Goal: Information Seeking & Learning: Learn about a topic

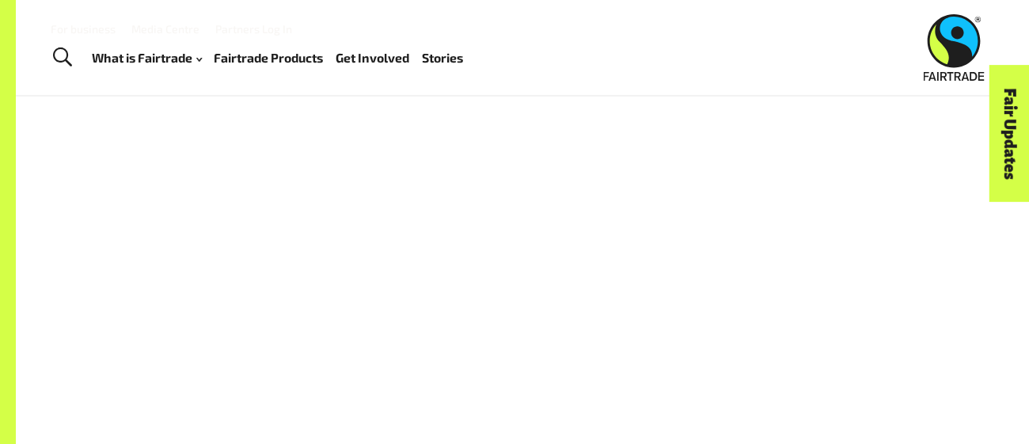
click at [235, 335] on div at bounding box center [523, 343] width 884 height 369
click at [463, 51] on link "Stories" at bounding box center [442, 58] width 41 height 23
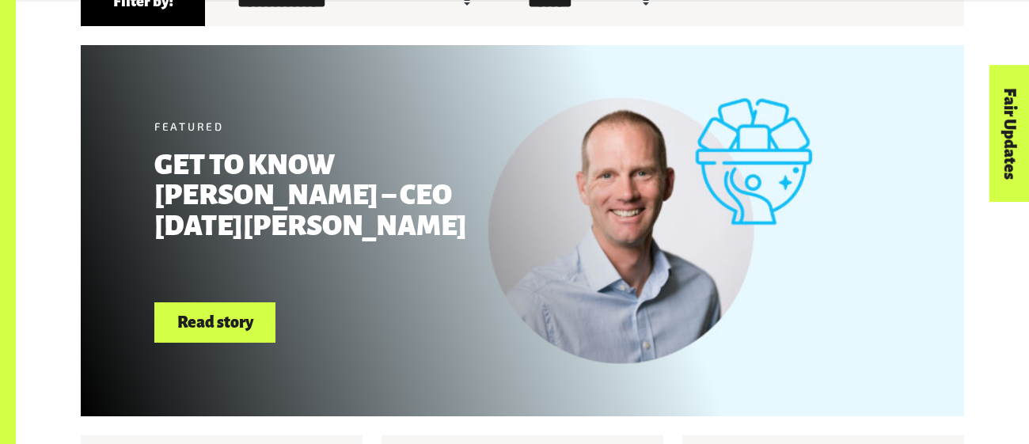
scroll to position [555, 0]
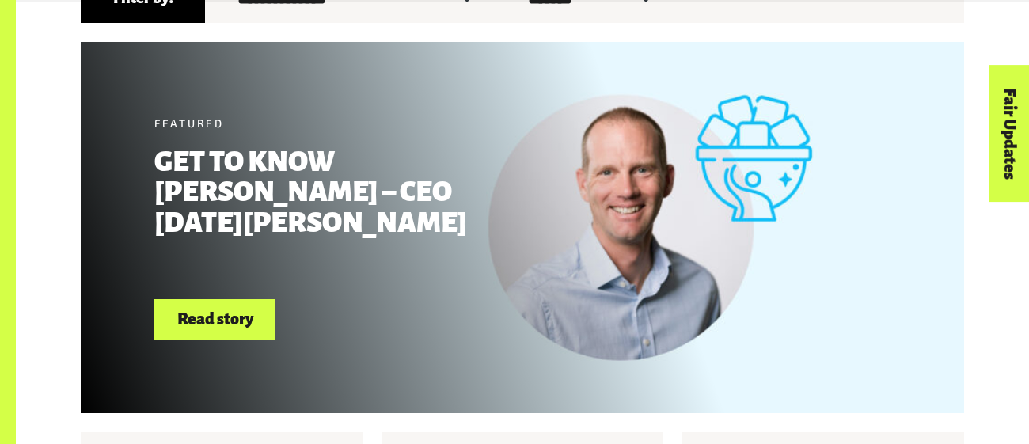
click at [260, 321] on link "Read story" at bounding box center [214, 319] width 121 height 40
click at [200, 318] on link "Read story" at bounding box center [214, 319] width 121 height 40
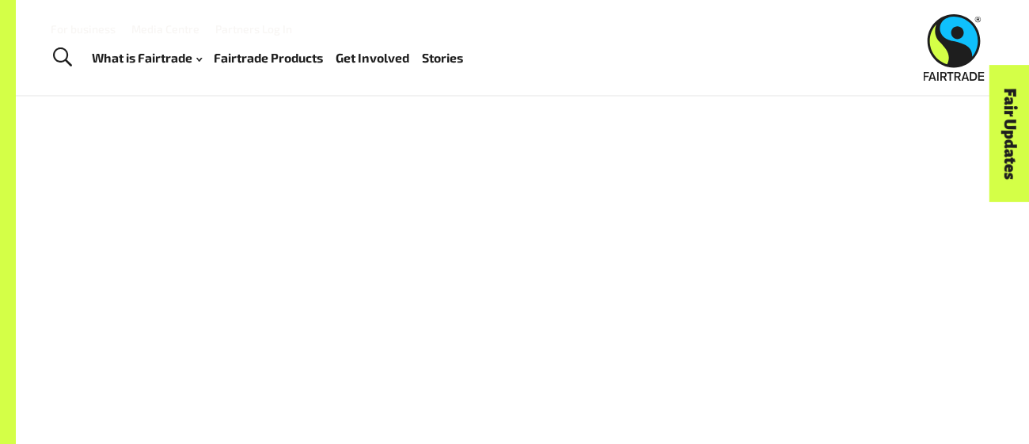
click at [359, 318] on div at bounding box center [523, 343] width 884 height 369
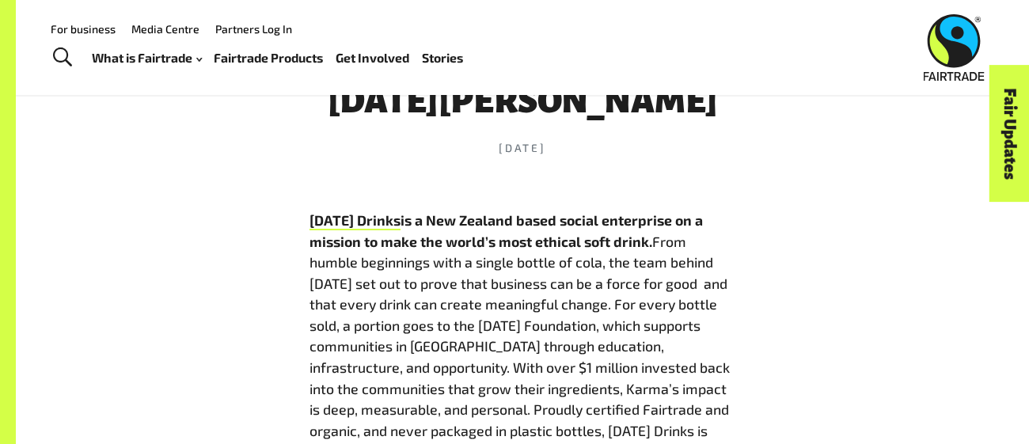
scroll to position [642, 0]
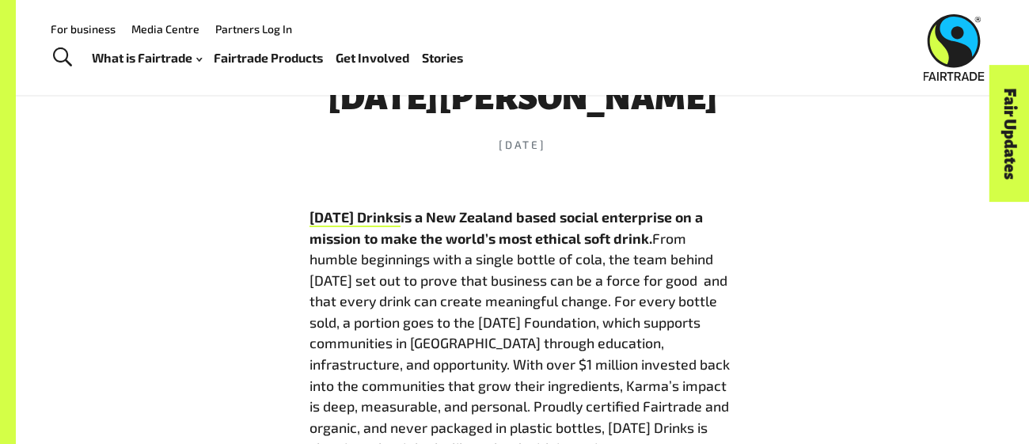
click at [517, 208] on b "Karma Drinks is a New Zealand based social enterprise on a mission to make the …" at bounding box center [507, 227] width 394 height 39
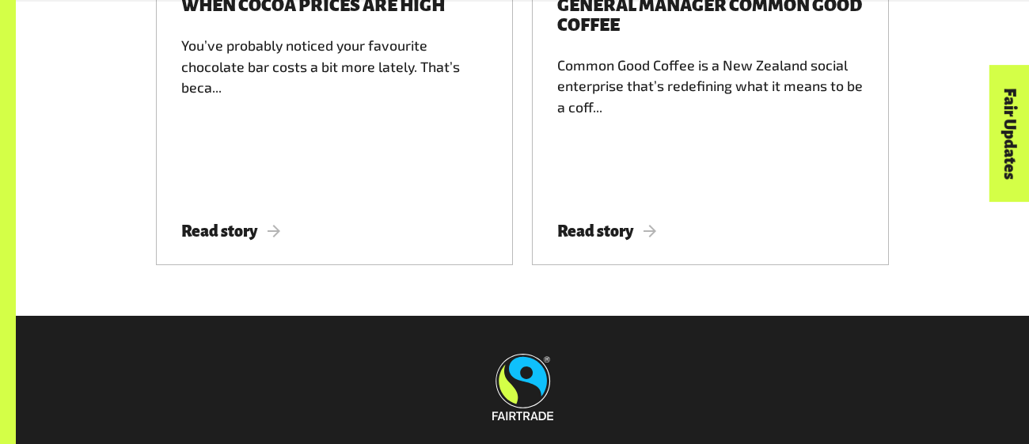
scroll to position [3917, 0]
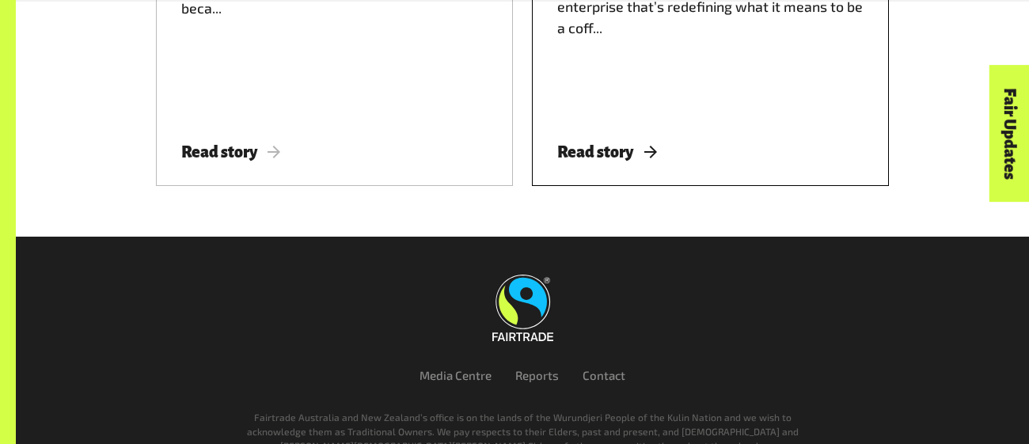
click at [618, 143] on span "Read story" at bounding box center [606, 151] width 99 height 17
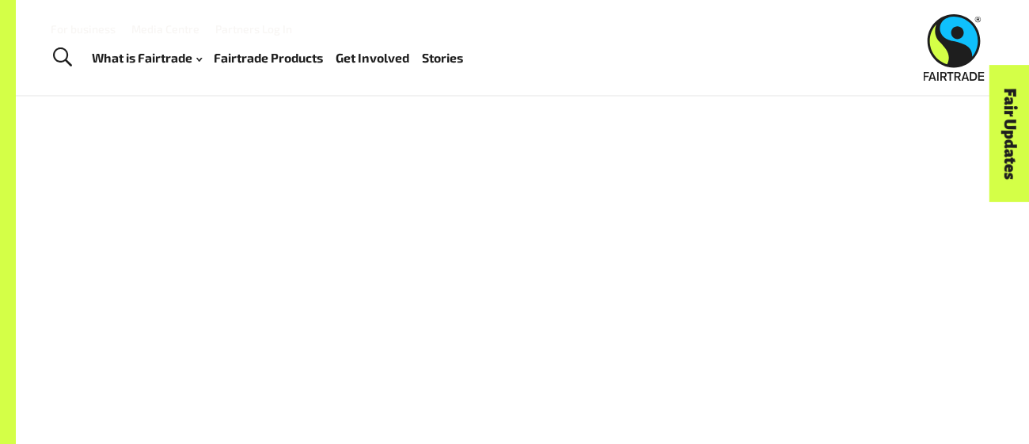
click at [98, 69] on div "What is Fairtrade How Fairtrade works Where Fairtrade works Fast facts Who we a…" at bounding box center [284, 58] width 384 height 40
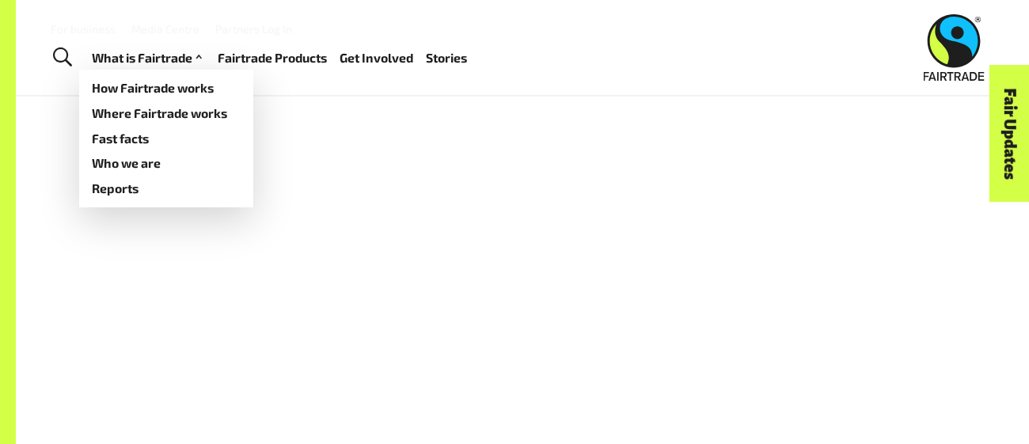
click at [124, 47] on link "What is Fairtrade" at bounding box center [149, 58] width 114 height 23
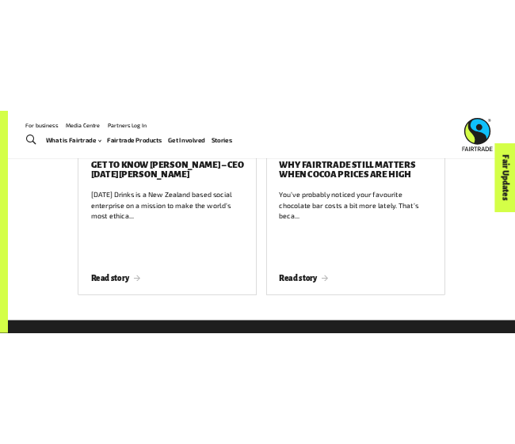
scroll to position [2177, 0]
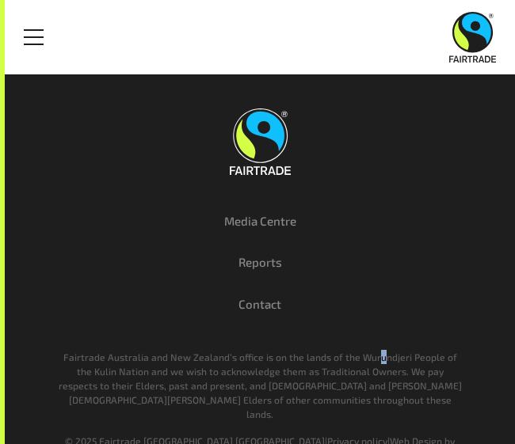
drag, startPoint x: 366, startPoint y: 342, endPoint x: 375, endPoint y: 352, distance: 14.0
click at [375, 352] on div "Media Centre Reports Contact Fairtrade Australia and New Zealand’s office is on…" at bounding box center [260, 279] width 428 height 393
click at [169, 404] on p "Fairtrade Australia and New Zealand’s office is on the lands of the Wurundjeri …" at bounding box center [260, 385] width 404 height 71
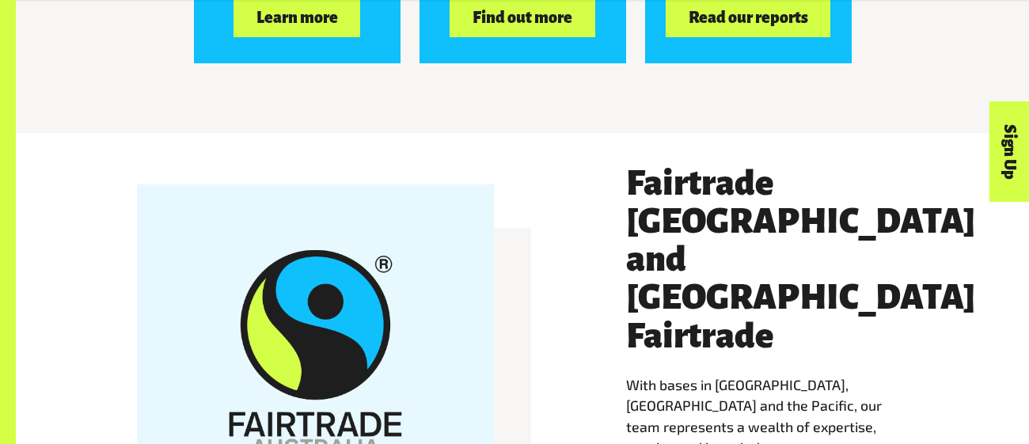
scroll to position [2642, 0]
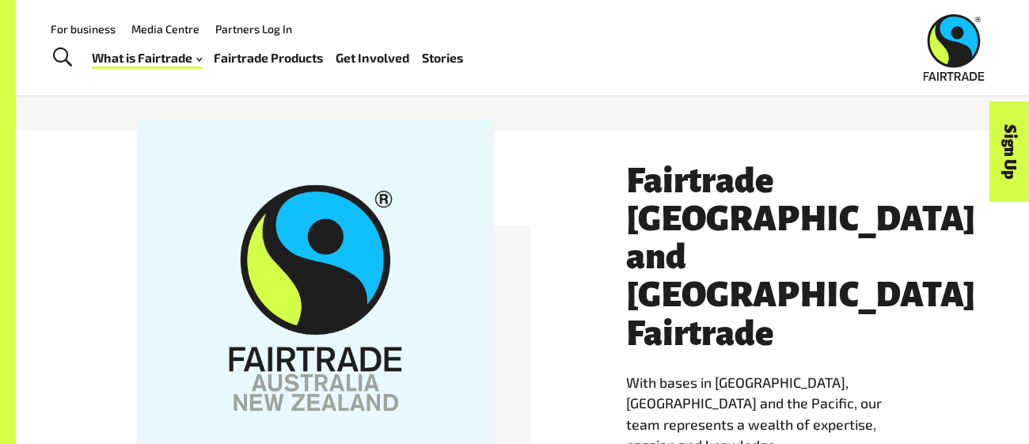
drag, startPoint x: 420, startPoint y: 257, endPoint x: 439, endPoint y: 263, distance: 19.3
click at [439, 263] on div at bounding box center [315, 298] width 357 height 357
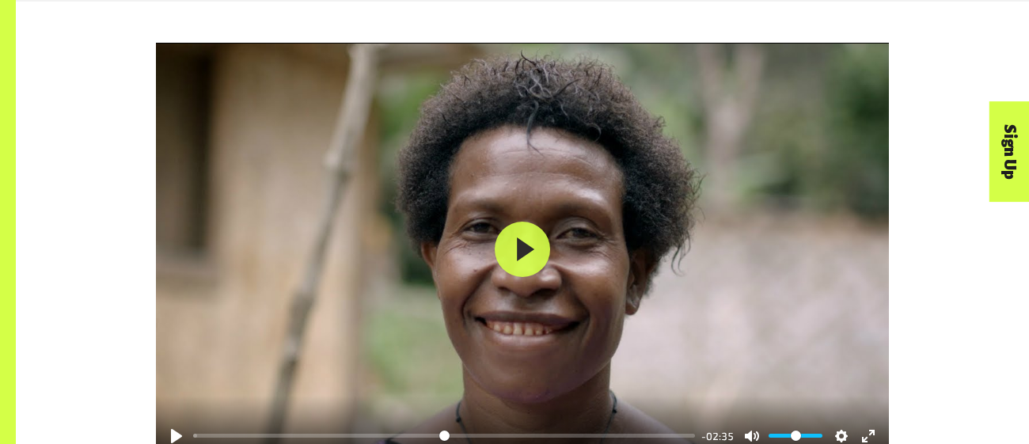
scroll to position [1931, 0]
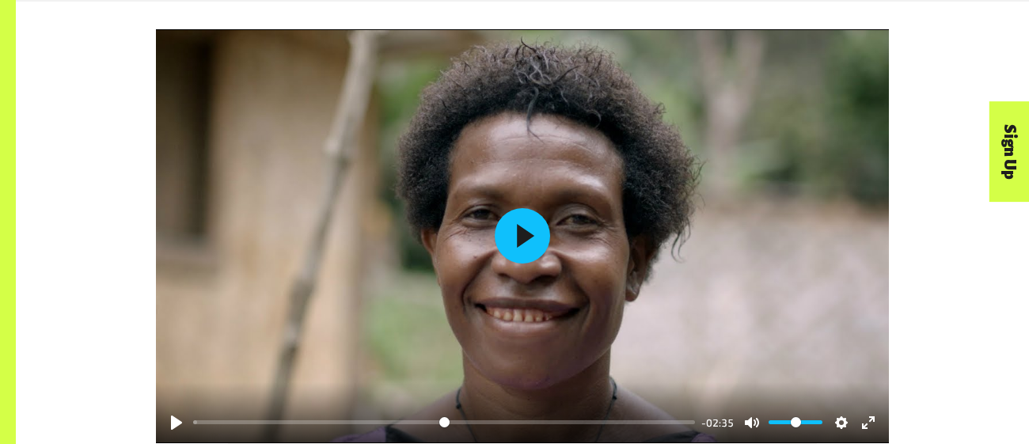
click at [531, 246] on button "Play" at bounding box center [522, 235] width 55 height 55
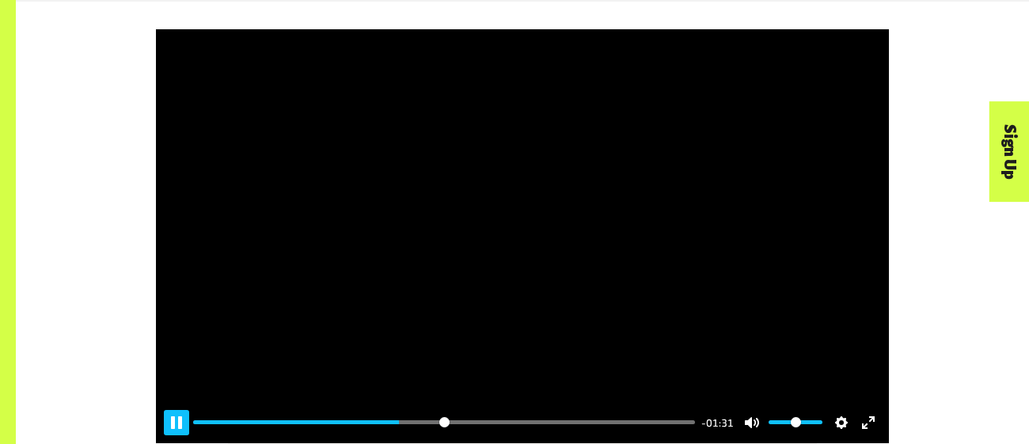
click at [175, 421] on button "Pause Play" at bounding box center [176, 422] width 25 height 25
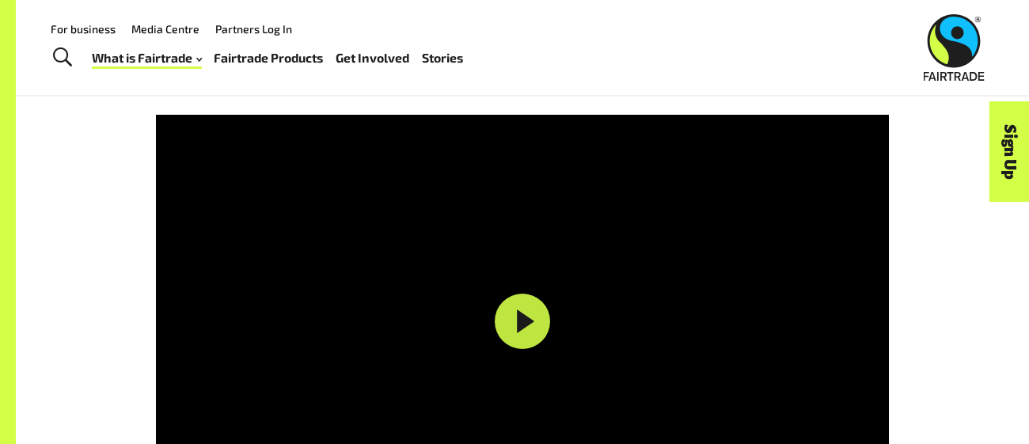
scroll to position [1845, 0]
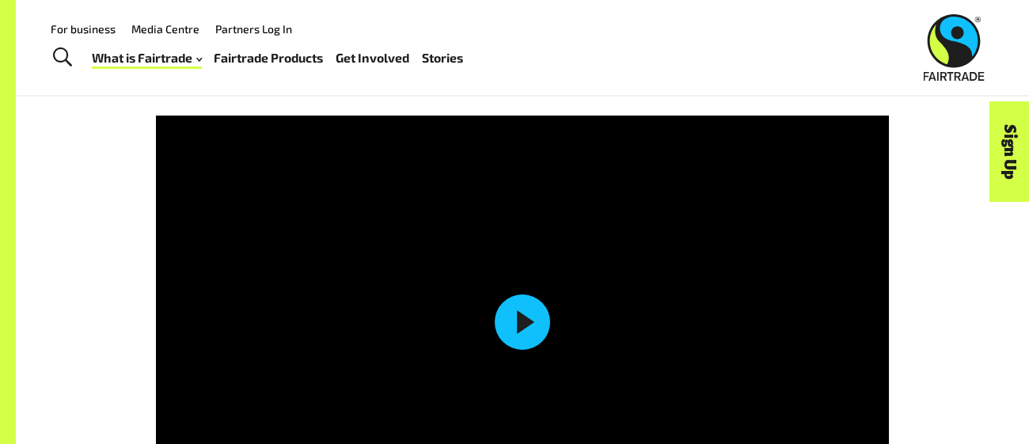
click at [532, 326] on button "Play" at bounding box center [522, 322] width 55 height 55
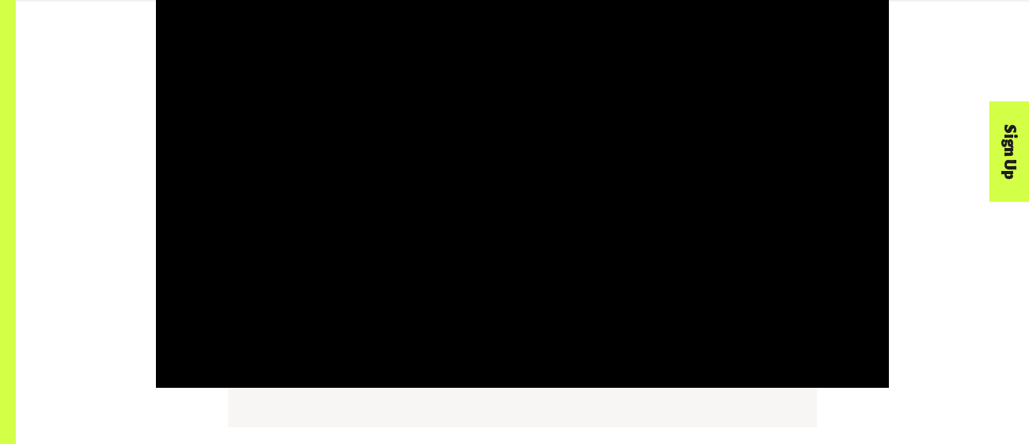
scroll to position [1985, 0]
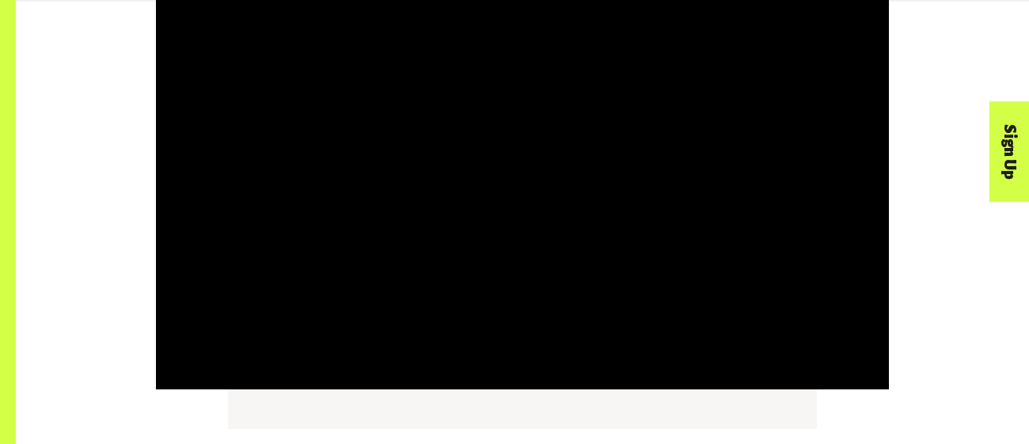
click at [485, 291] on div at bounding box center [522, 182] width 733 height 414
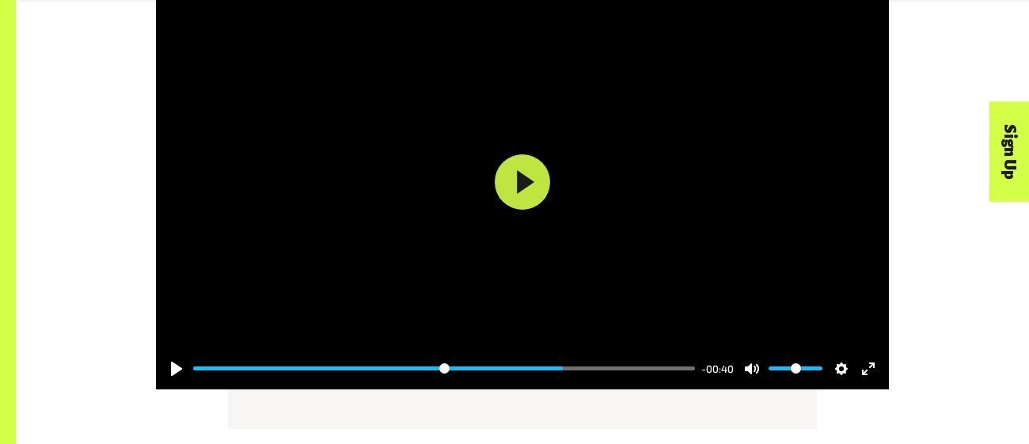
click at [485, 291] on div at bounding box center [522, 182] width 733 height 414
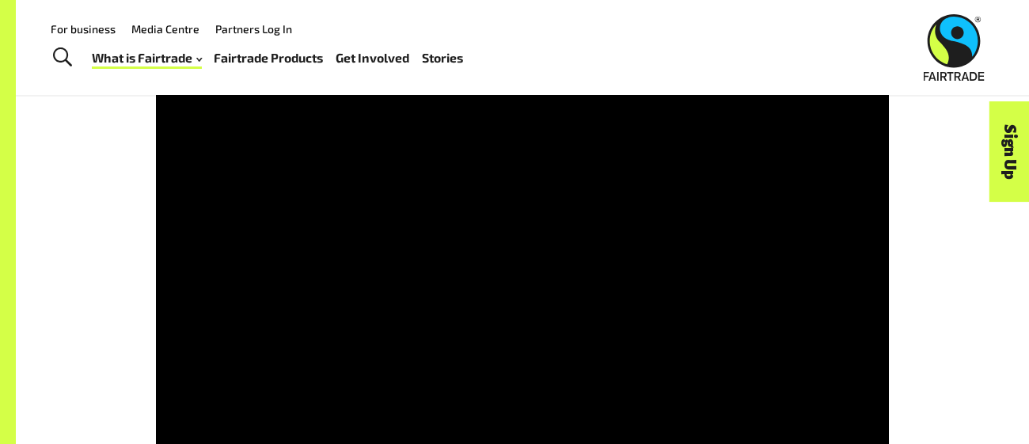
scroll to position [1907, 0]
click at [711, 364] on div at bounding box center [522, 260] width 733 height 414
click at [550, 413] on div "Pause Play % buffered 01:54 -00:32 Unmute Mute Disable captions Enable captions…" at bounding box center [522, 436] width 733 height 61
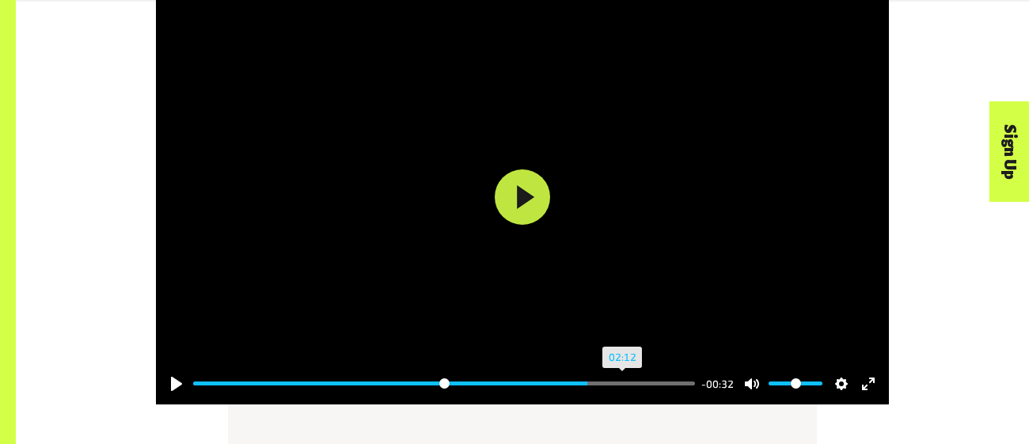
scroll to position [1976, 0]
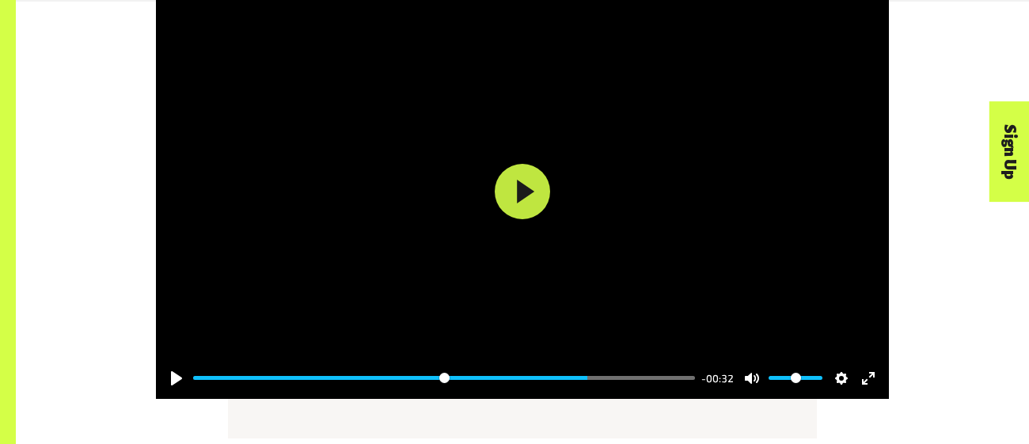
click at [559, 340] on div "Pause Play % buffered 02:11 -00:32 Unmute Mute Disable captions Enable captions…" at bounding box center [522, 368] width 733 height 61
click at [519, 186] on button "Play" at bounding box center [522, 191] width 55 height 55
click at [512, 215] on div at bounding box center [522, 192] width 733 height 414
click at [512, 215] on button "Play" at bounding box center [522, 191] width 55 height 55
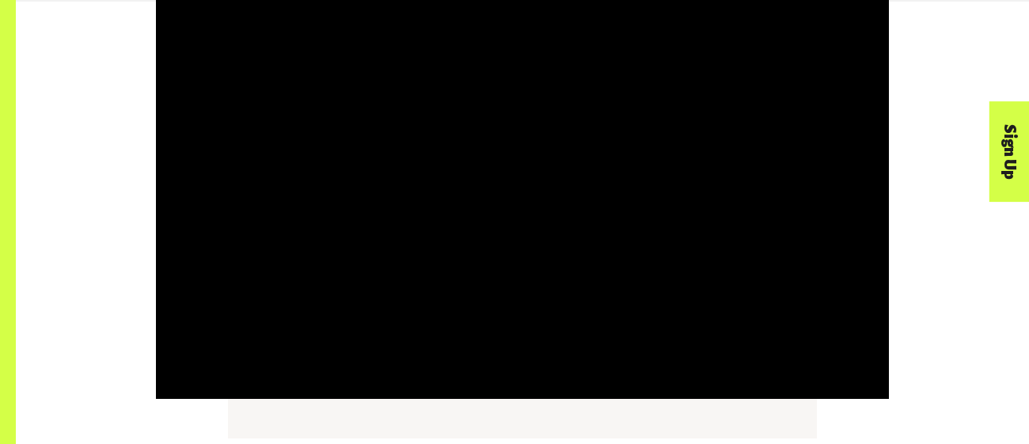
type input "***"
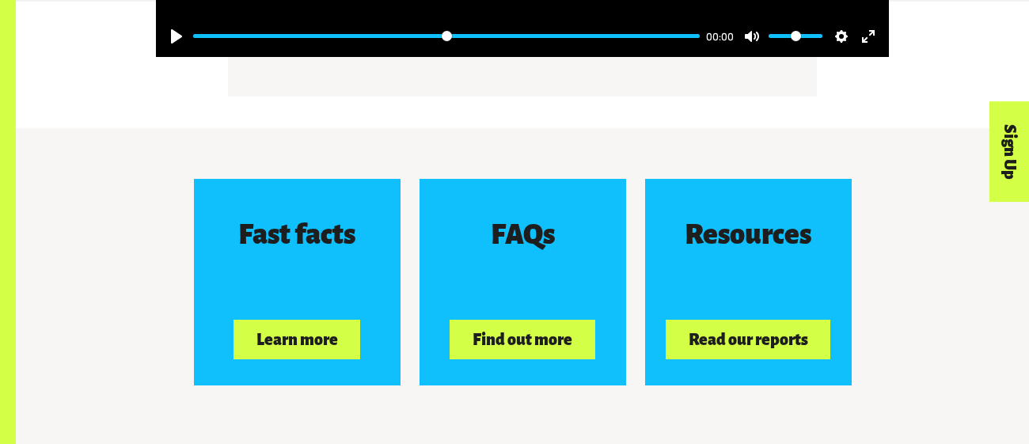
scroll to position [2318, 0]
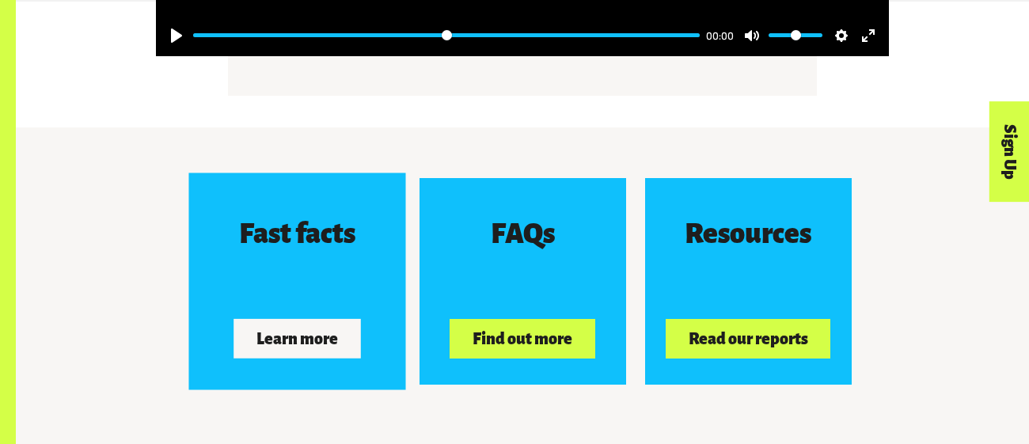
click at [253, 338] on button "Learn more" at bounding box center [297, 339] width 127 height 40
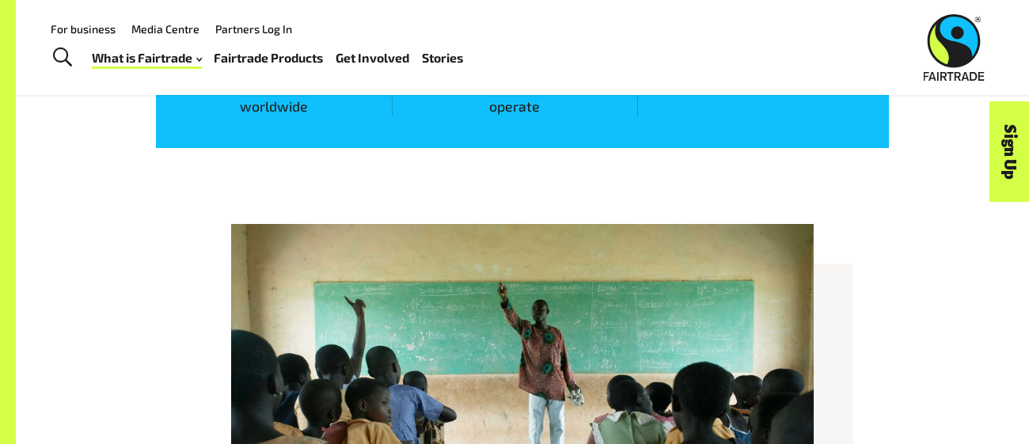
scroll to position [1121, 0]
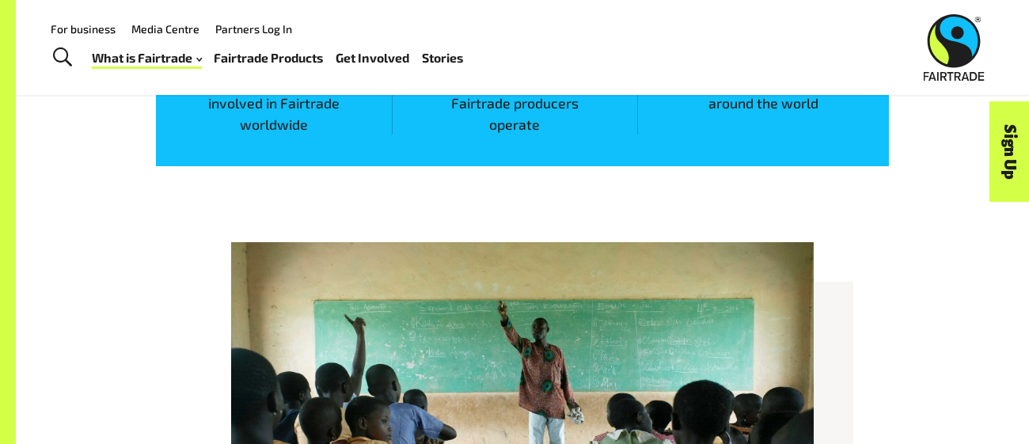
click at [800, 246] on img at bounding box center [522, 436] width 583 height 389
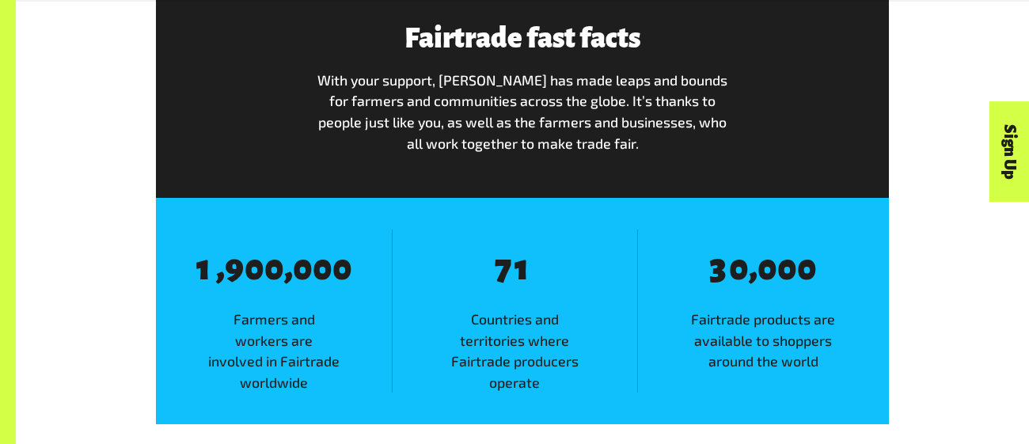
scroll to position [865, 0]
